Goal: Navigation & Orientation: Find specific page/section

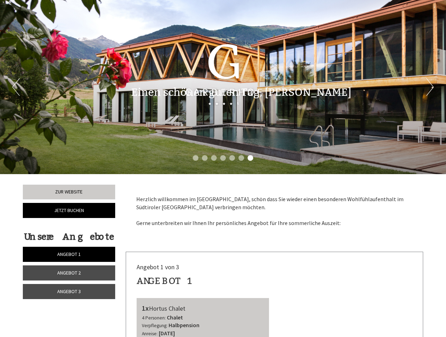
click at [223, 169] on div "Previous Next 1 2 3 4 5 6 7" at bounding box center [223, 87] width 446 height 174
click at [196, 158] on li "1" at bounding box center [196, 158] width 6 height 6
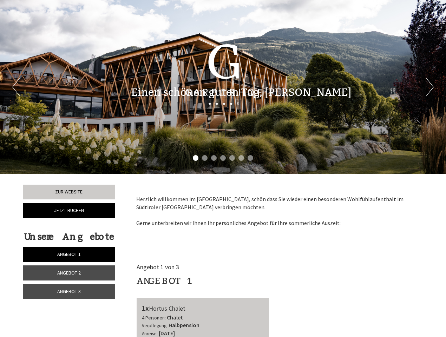
click at [205, 158] on li "2" at bounding box center [205, 158] width 6 height 6
click at [214, 158] on li "3" at bounding box center [214, 158] width 6 height 6
click at [223, 158] on li "4" at bounding box center [223, 158] width 6 height 6
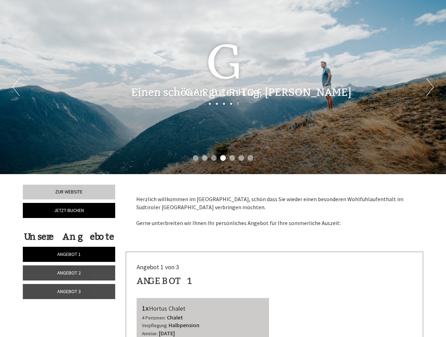
click at [232, 158] on li "5" at bounding box center [232, 158] width 6 height 6
click at [241, 158] on li "6" at bounding box center [241, 158] width 6 height 6
click at [250, 158] on li "7" at bounding box center [251, 158] width 6 height 6
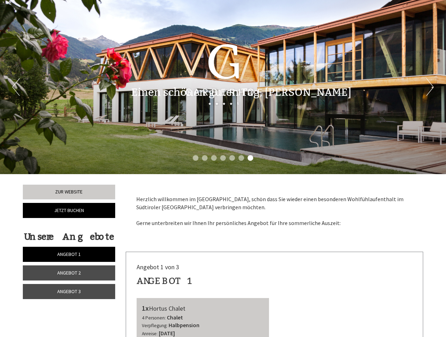
click at [69, 254] on span "Angebot 1" at bounding box center [69, 254] width 24 height 6
